Goal: Task Accomplishment & Management: Manage account settings

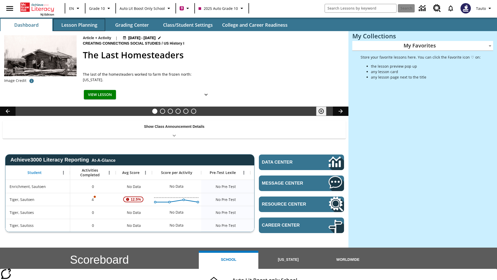
click at [79, 25] on button "Lesson Planning" at bounding box center [79, 25] width 52 height 12
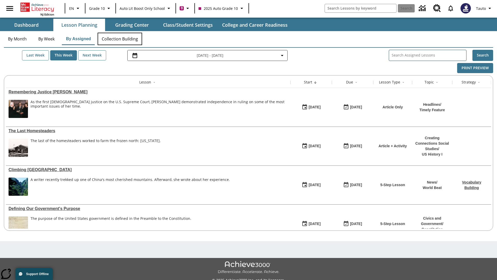
click at [120, 39] on button "Collection Building" at bounding box center [120, 39] width 45 height 12
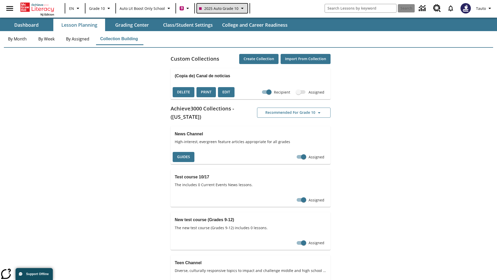
click at [222, 8] on span "2025 Auto Grade 10" at bounding box center [218, 8] width 39 height 5
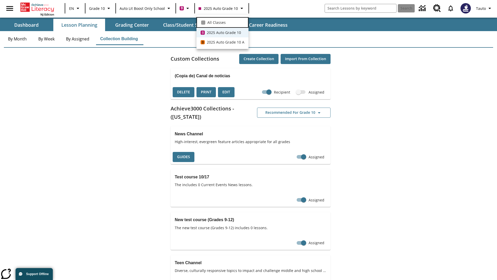
click at [222, 22] on span "All Classes" at bounding box center [216, 22] width 18 height 5
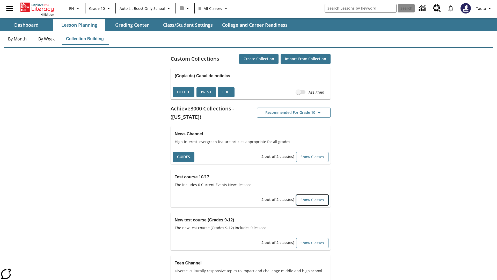
click at [312, 200] on button "Show Classes" at bounding box center [312, 200] width 32 height 10
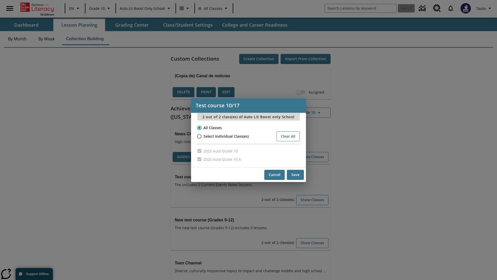
click at [199, 127] on input "All Classes" at bounding box center [198, 127] width 9 height 7
click at [274, 175] on button "Cancel" at bounding box center [274, 175] width 20 height 10
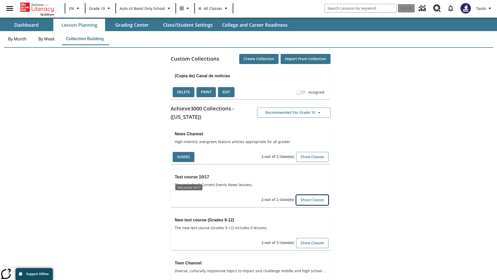
click at [312, 200] on button "Show Classes" at bounding box center [312, 200] width 32 height 10
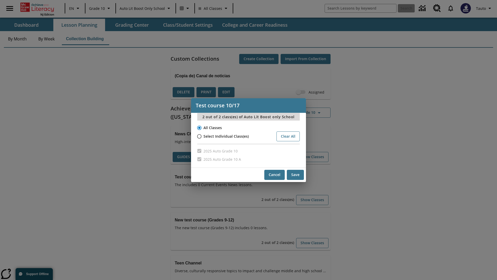
click at [199, 127] on input "All Classes" at bounding box center [198, 127] width 9 height 7
click at [295, 175] on button "Save" at bounding box center [295, 175] width 17 height 10
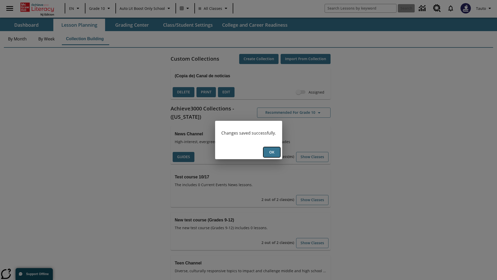
click at [272, 152] on button "Ok" at bounding box center [272, 152] width 17 height 10
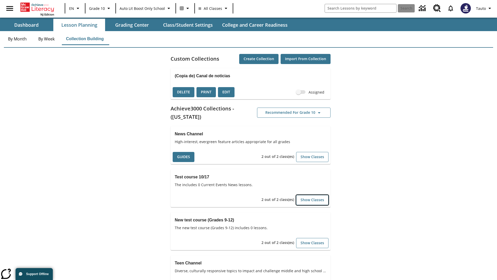
click at [312, 200] on button "Show Classes" at bounding box center [312, 200] width 32 height 10
